Goal: Information Seeking & Learning: Learn about a topic

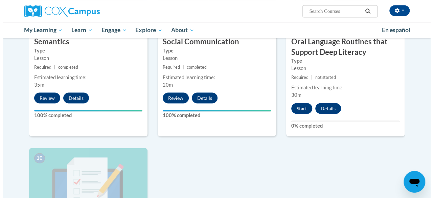
scroll to position [604, 0]
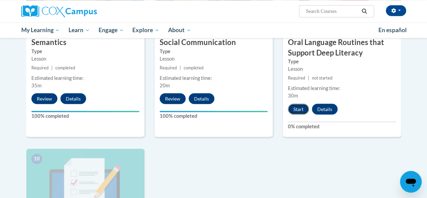
click at [296, 104] on button "Start" at bounding box center [298, 108] width 21 height 11
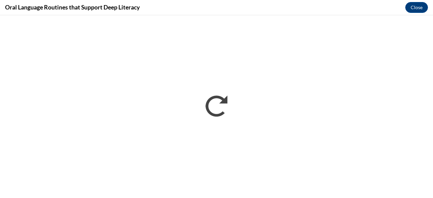
scroll to position [0, 0]
